Goal: Task Accomplishment & Management: Use online tool/utility

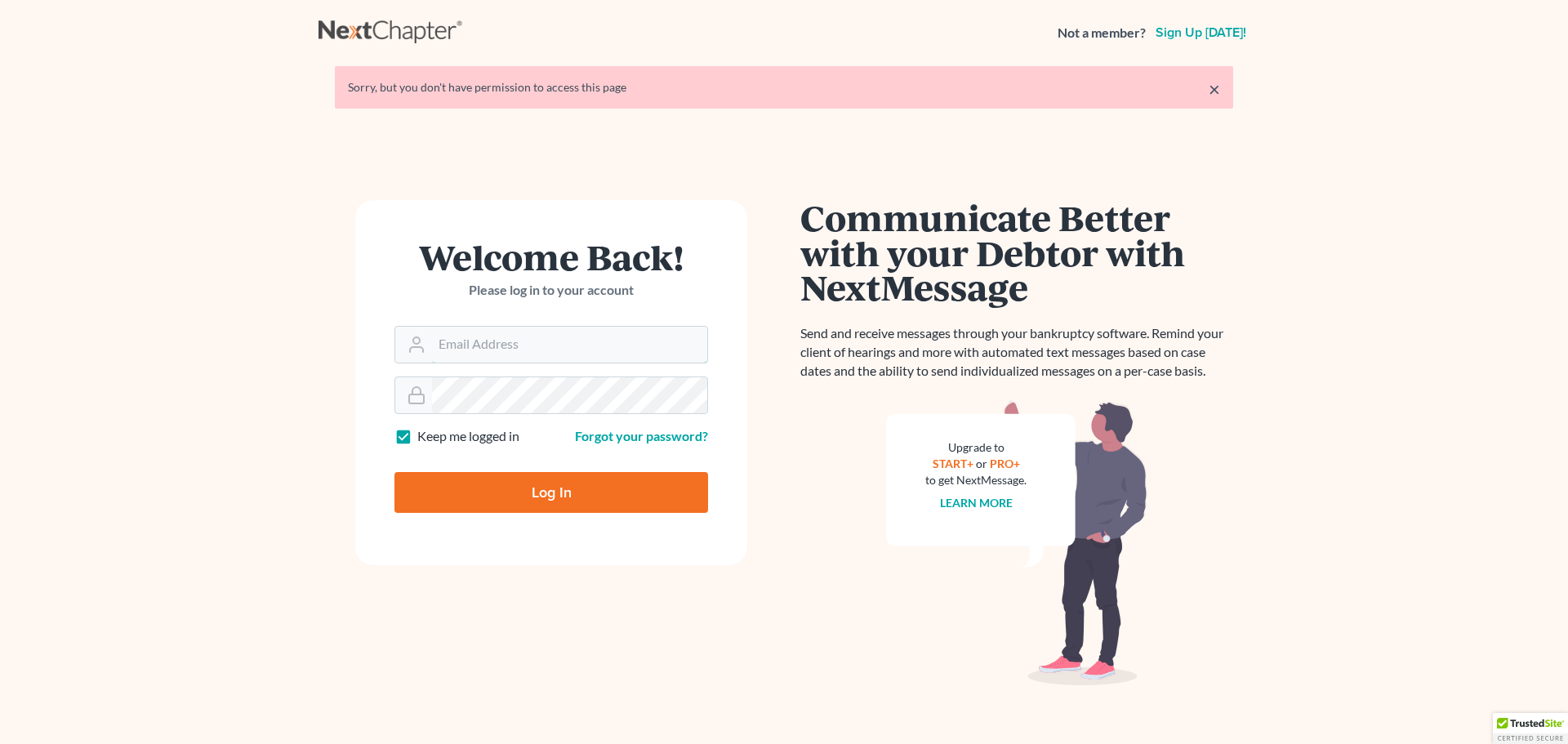
type input "[PERSON_NAME][EMAIL_ADDRESS][DOMAIN_NAME]"
click at [624, 499] on input "Log In" at bounding box center [552, 492] width 314 height 41
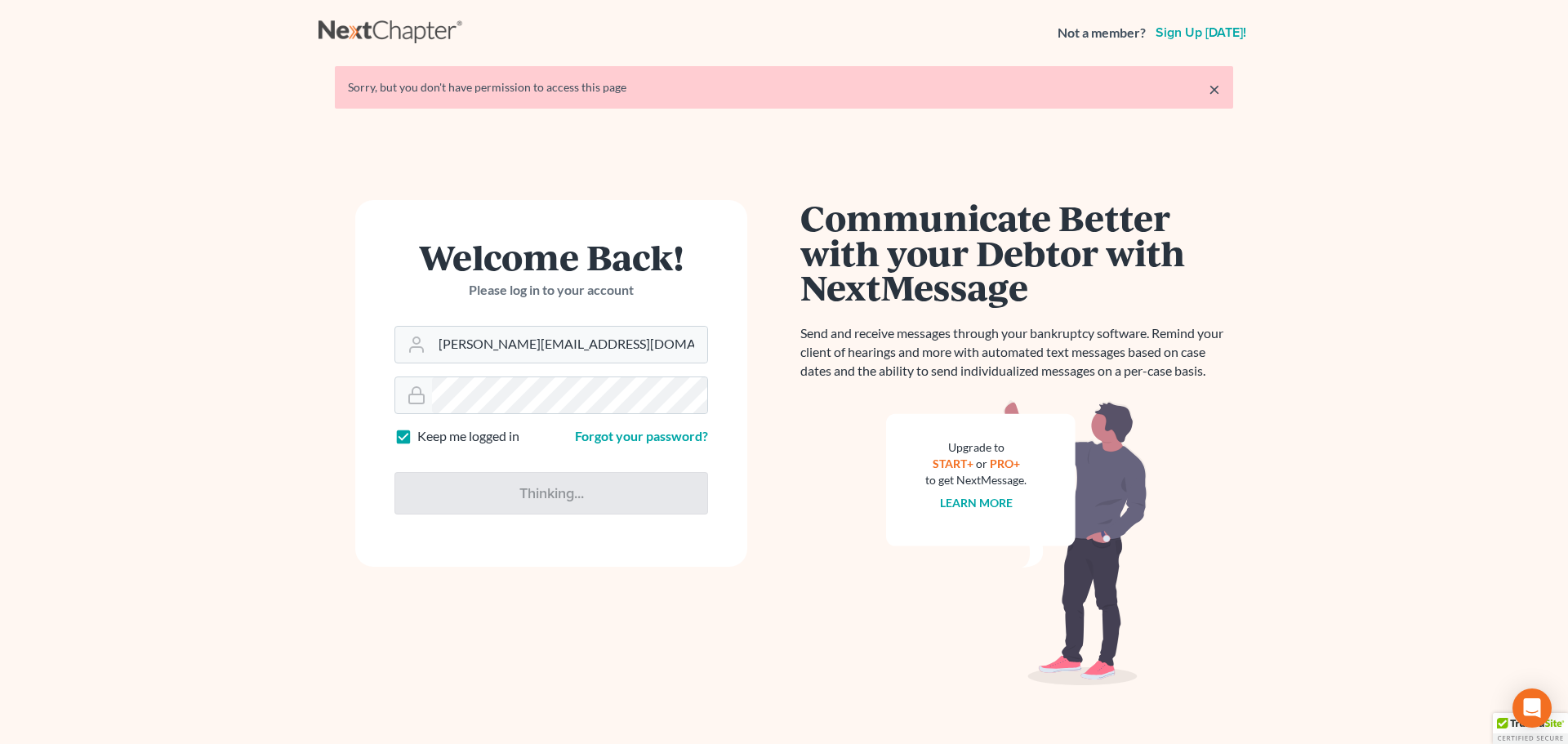
type input "Thinking..."
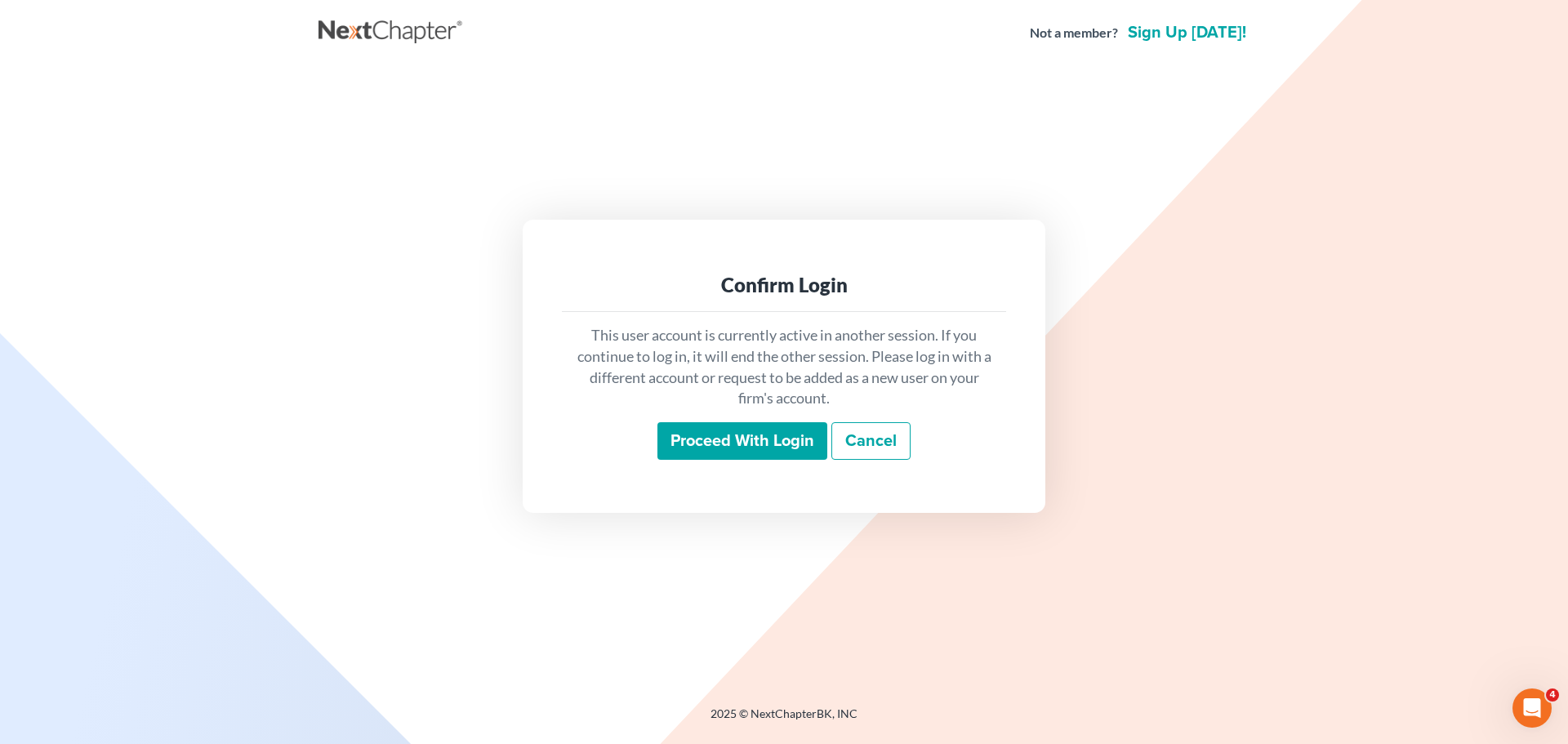
click at [768, 450] on input "Proceed with login" at bounding box center [743, 440] width 170 height 37
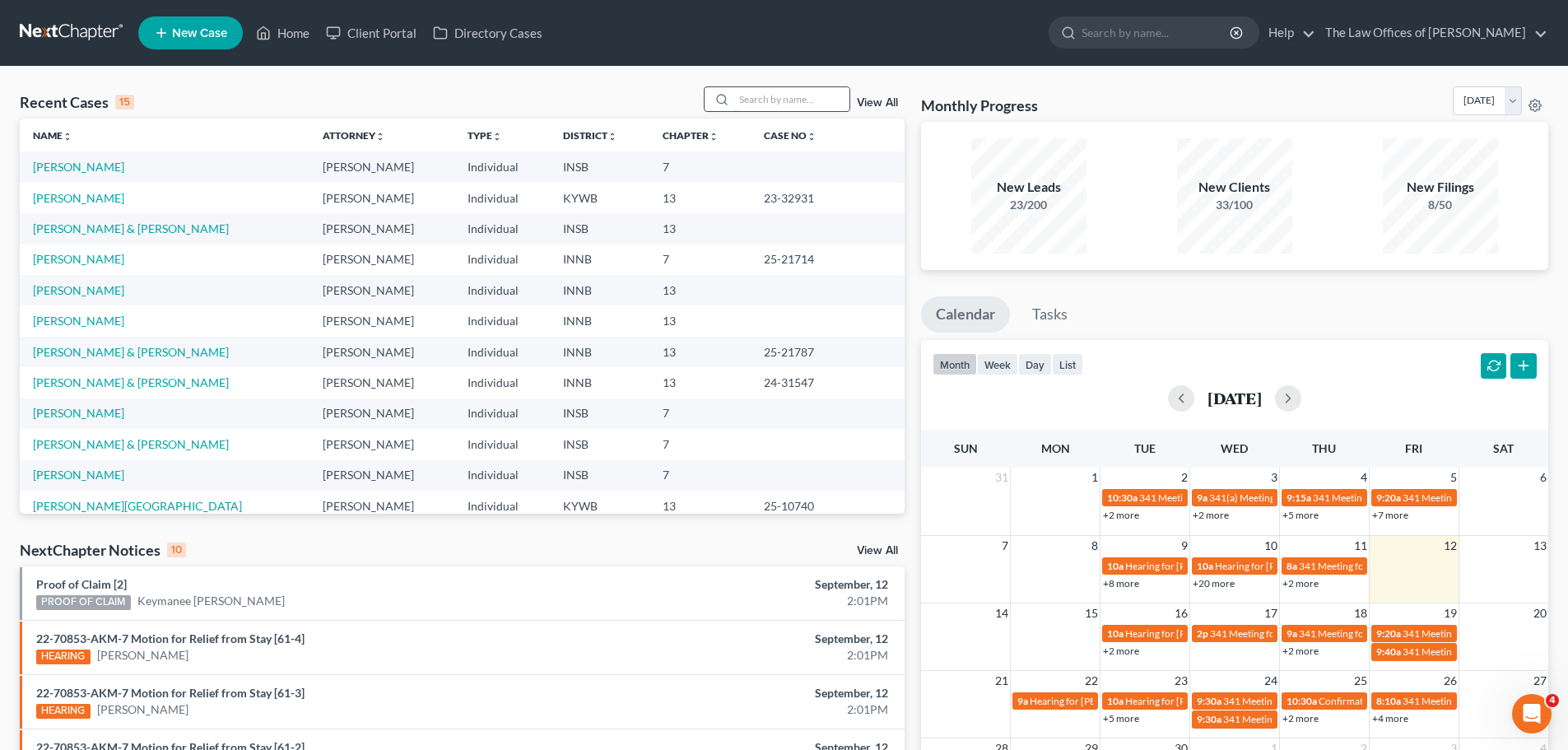
click at [775, 103] on input "search" at bounding box center [792, 99] width 115 height 24
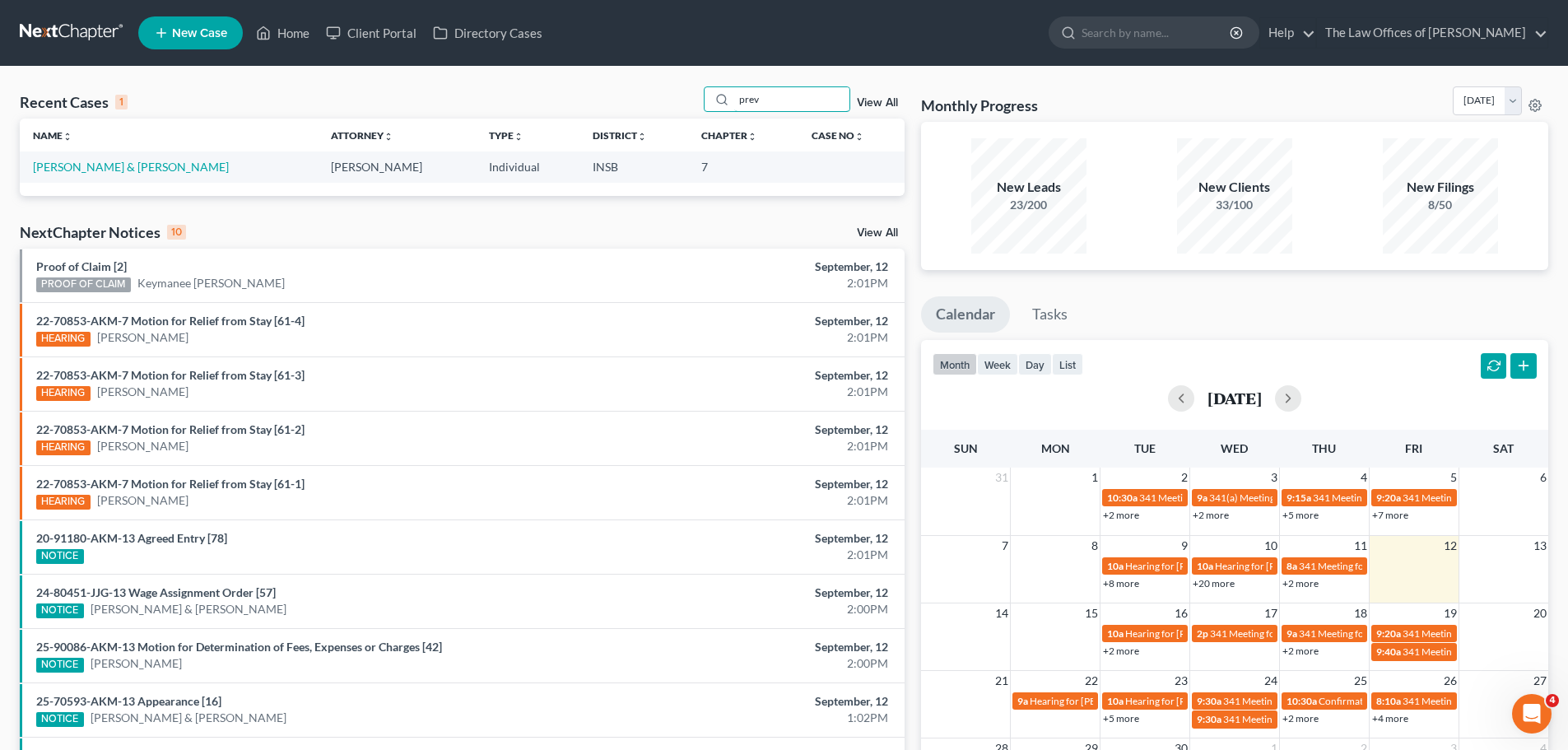
type input "prev"
click at [82, 153] on td "[PERSON_NAME] & [PERSON_NAME]" at bounding box center [169, 166] width 298 height 30
click at [79, 169] on link "Prevost, John & Paula" at bounding box center [130, 166] width 196 height 14
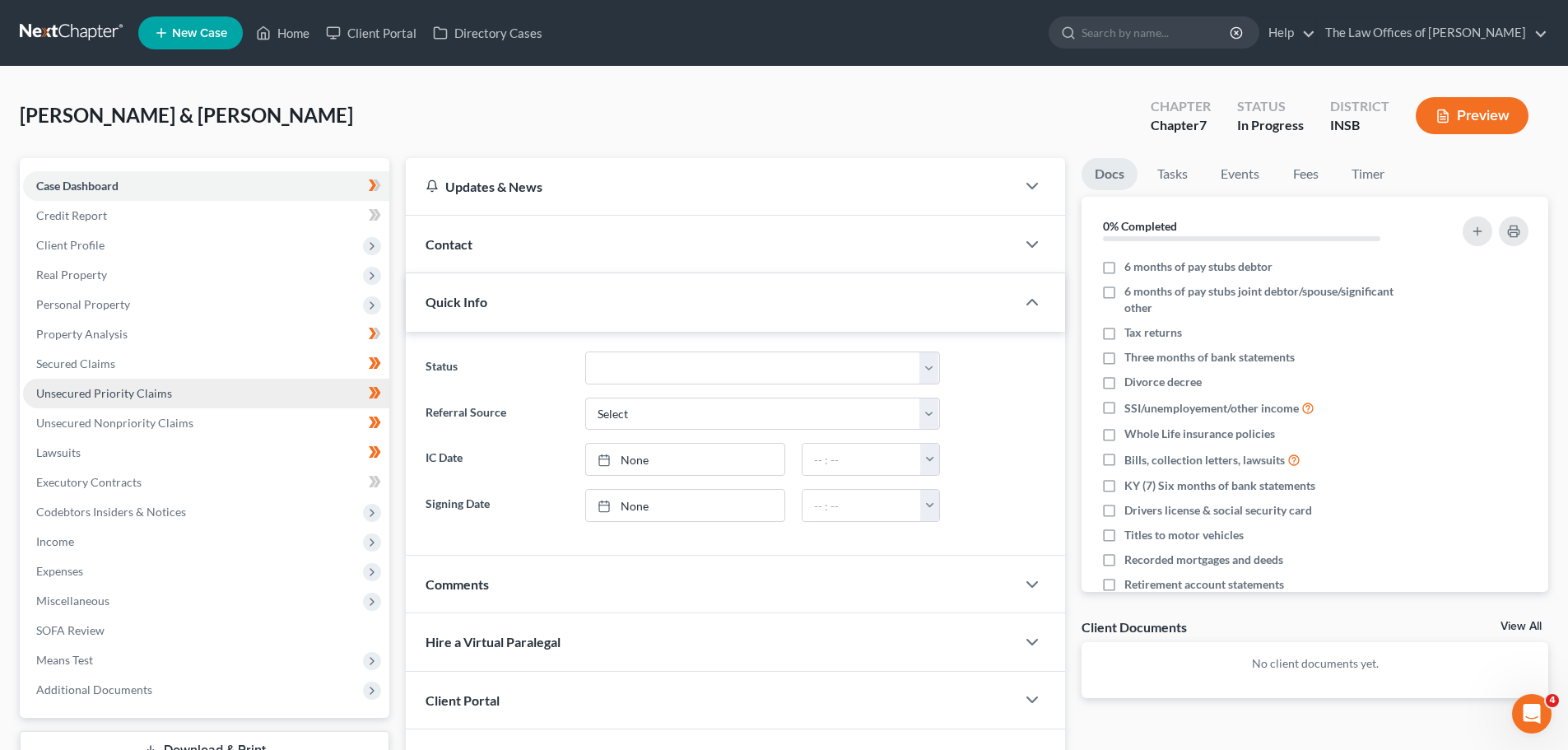
click at [124, 398] on span "Unsecured Priority Claims" at bounding box center [104, 393] width 135 height 14
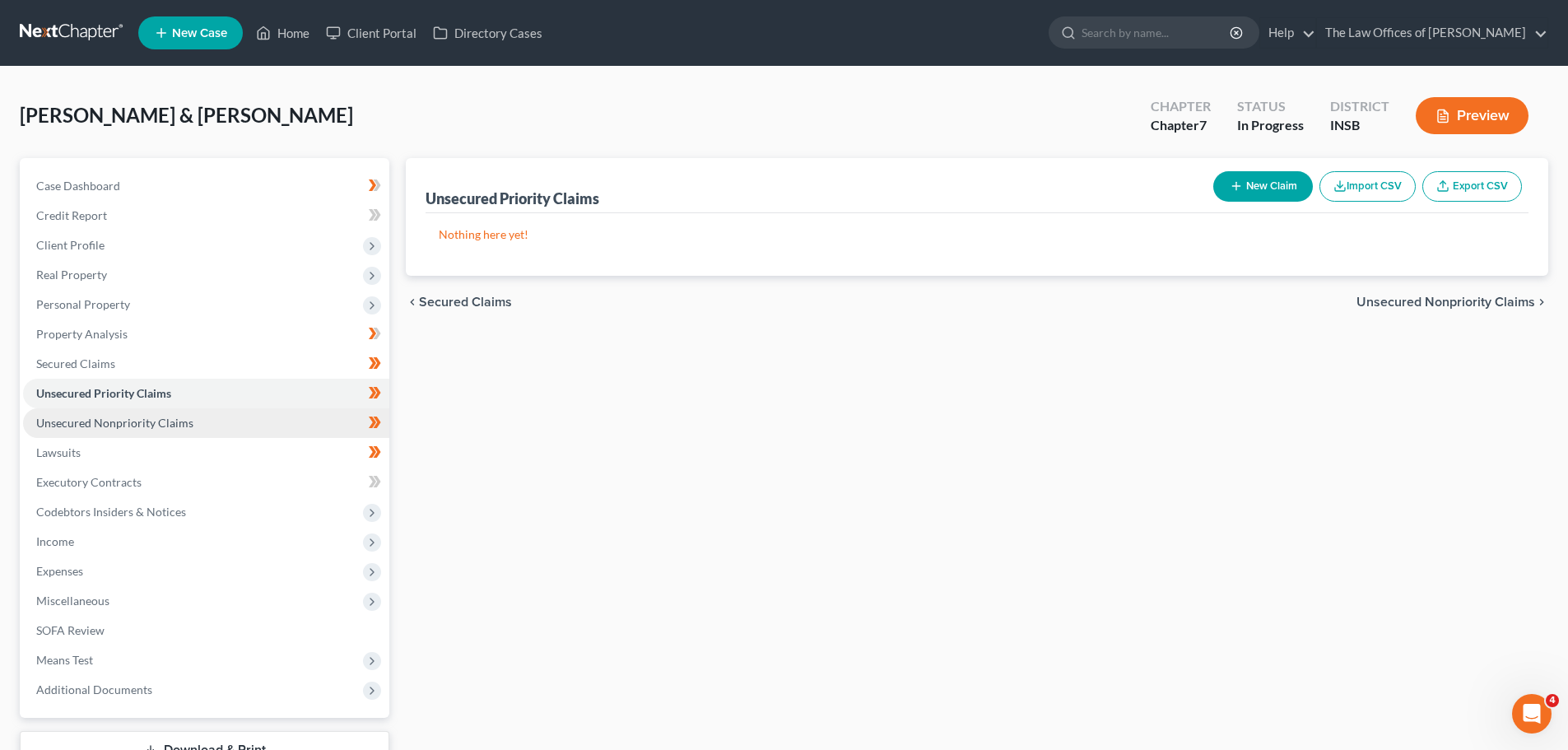
click at [115, 431] on link "Unsecured Nonpriority Claims" at bounding box center [207, 422] width 366 height 29
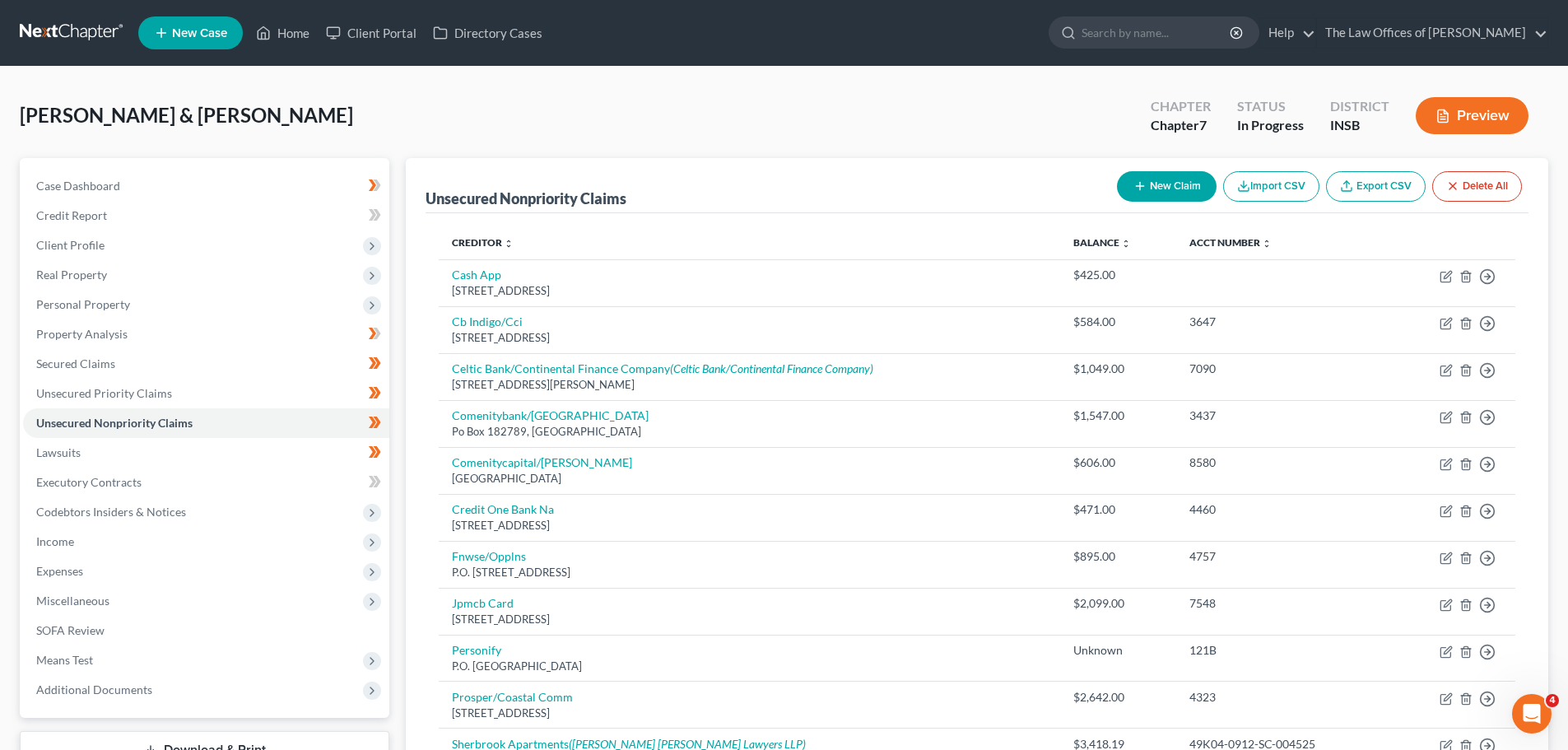
click at [373, 105] on div "Prevost, John & Paula Upgraded Chapter Chapter 7 Status In Progress District IN…" at bounding box center [784, 122] width 1529 height 72
click at [181, 188] on link "Case Dashboard" at bounding box center [207, 186] width 366 height 29
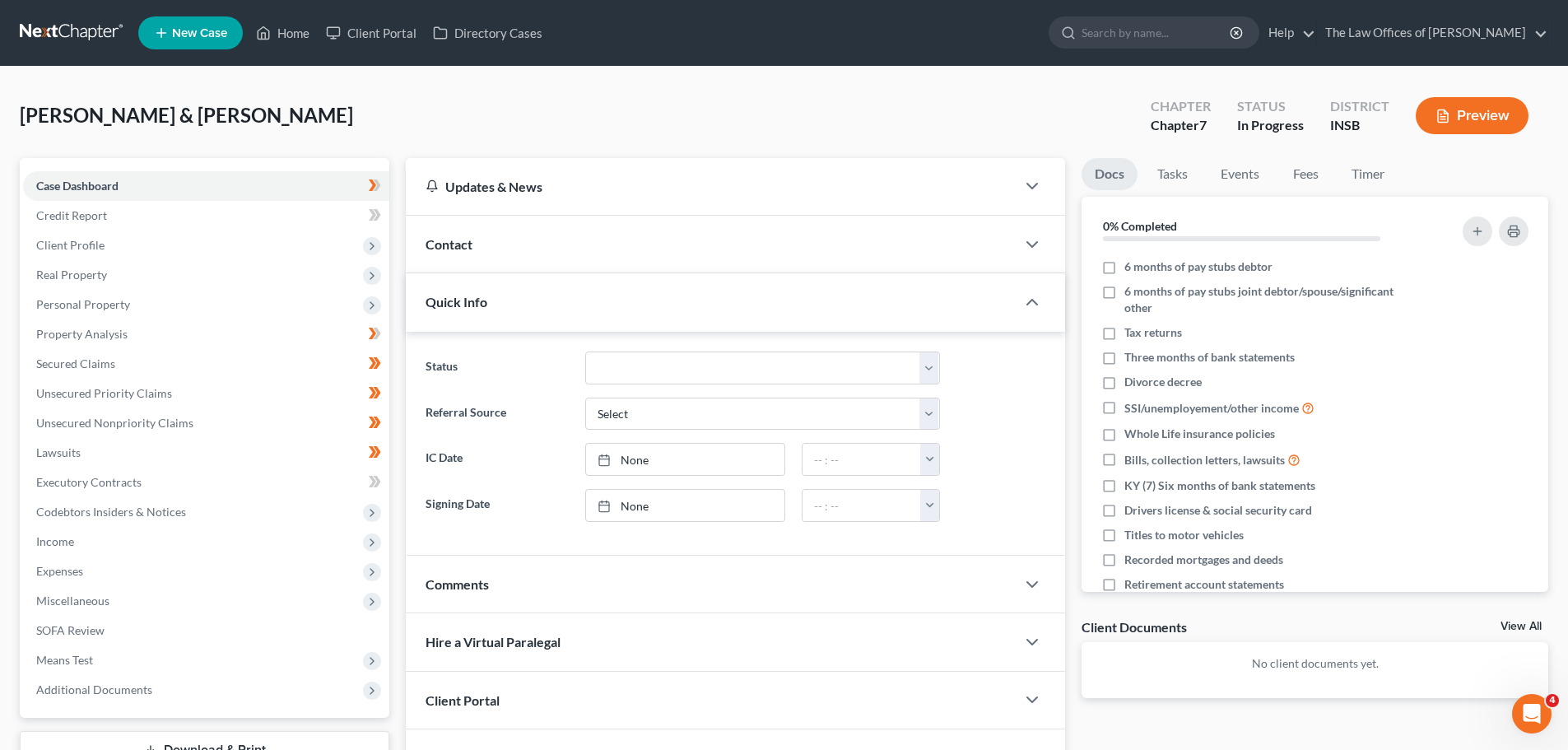
click at [688, 124] on div "Prevost, John & Paula Upgraded Chapter Chapter 7 Status In Progress District IN…" at bounding box center [784, 122] width 1529 height 72
